Goal: Transaction & Acquisition: Purchase product/service

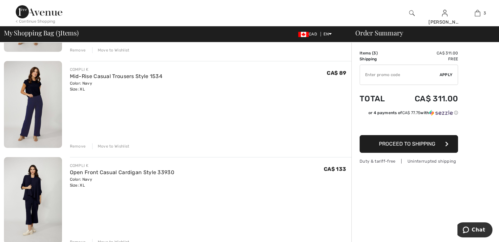
scroll to position [66, 0]
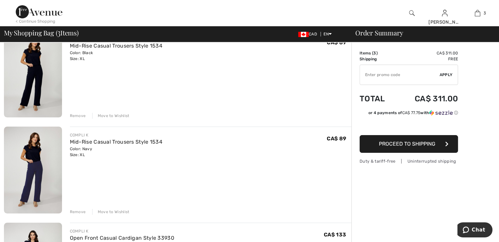
click at [41, 80] on img at bounding box center [33, 73] width 58 height 87
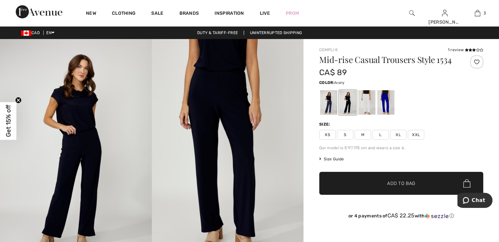
click at [369, 102] on div at bounding box center [366, 102] width 17 height 25
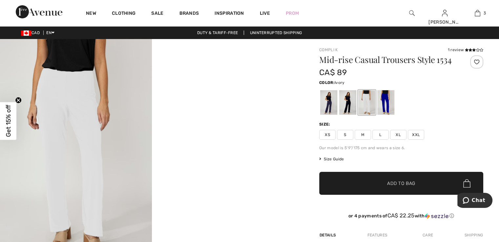
click at [75, 85] on img at bounding box center [76, 153] width 152 height 228
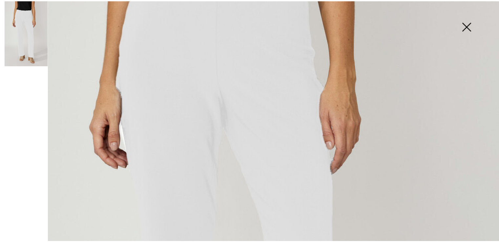
scroll to position [164, 0]
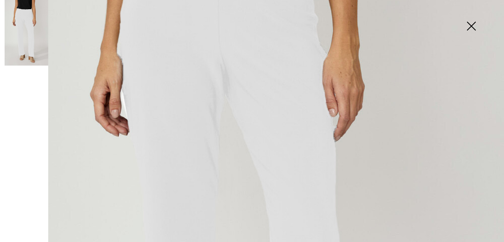
click at [469, 25] on img at bounding box center [470, 27] width 33 height 34
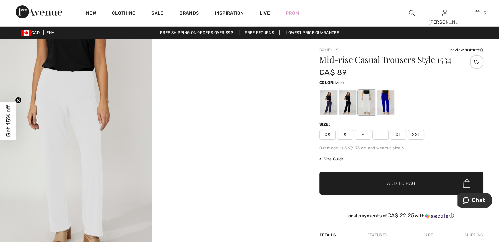
click at [217, 141] on div at bounding box center [151, 153] width 303 height 228
